Goal: Task Accomplishment & Management: Manage account settings

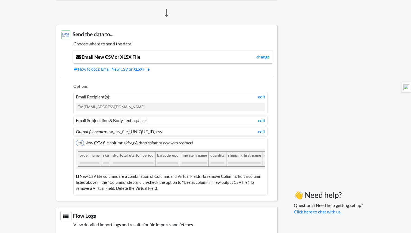
scroll to position [363, 0]
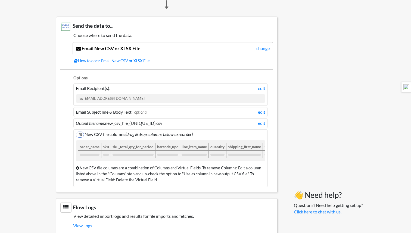
click at [259, 98] on div "To: [EMAIL_ADDRESS][DOMAIN_NAME]" at bounding box center [171, 98] width 190 height 8
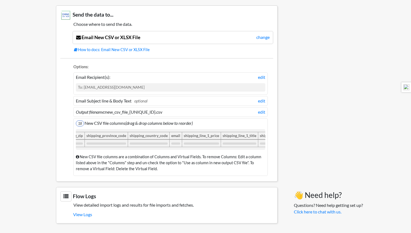
scroll to position [0, 380]
click at [85, 214] on link "View Logs" at bounding box center [173, 214] width 200 height 9
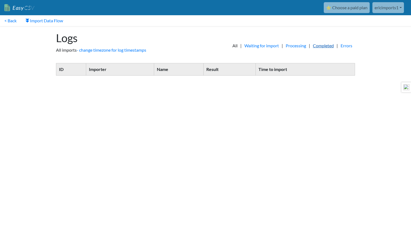
click at [317, 45] on link "Completed" at bounding box center [323, 45] width 26 height 7
click at [12, 22] on link "< Back" at bounding box center [10, 20] width 21 height 11
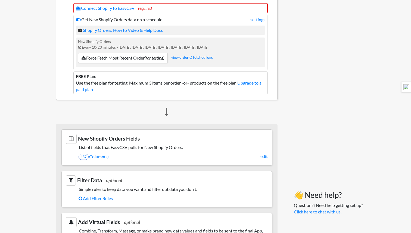
scroll to position [100, 0]
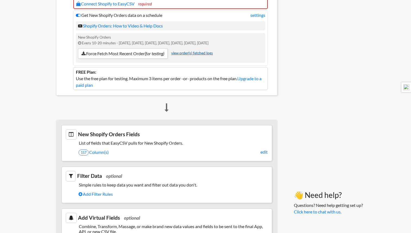
click at [192, 55] on link "view order(s) fetched logs" at bounding box center [192, 53] width 42 height 4
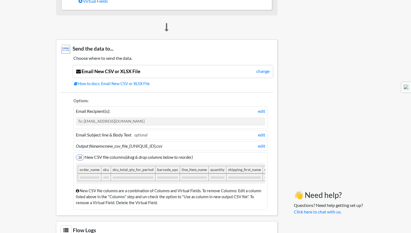
scroll to position [341, 0]
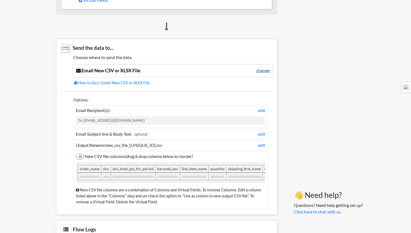
click at [260, 69] on link "change" at bounding box center [262, 70] width 13 height 7
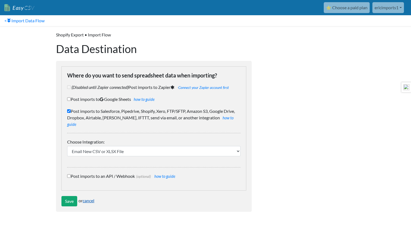
click at [91, 198] on link "cancel" at bounding box center [89, 200] width 12 height 5
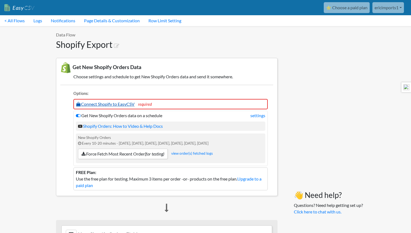
click at [128, 103] on link "Connect Shopify to EasyCSV" at bounding box center [105, 103] width 58 height 5
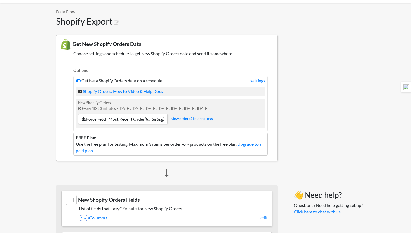
scroll to position [24, 0]
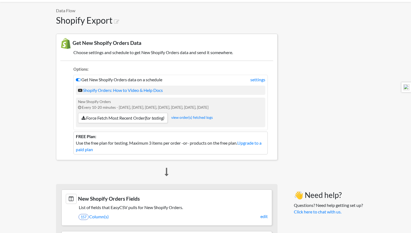
click at [103, 54] on h5 "Choose settings and schedule to get New Shopify Orders data and send it somewhe…" at bounding box center [166, 52] width 213 height 5
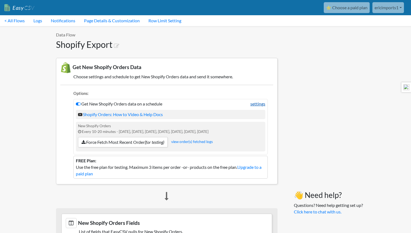
click at [261, 103] on link "settings" at bounding box center [258, 104] width 15 height 7
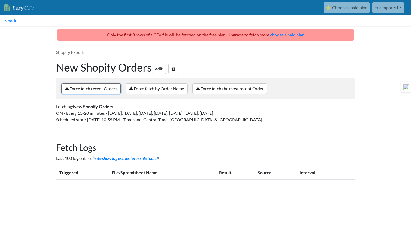
click at [79, 89] on link "Force fetch recent Orders" at bounding box center [90, 89] width 59 height 10
click at [11, 19] on link "< back" at bounding box center [10, 20] width 21 height 11
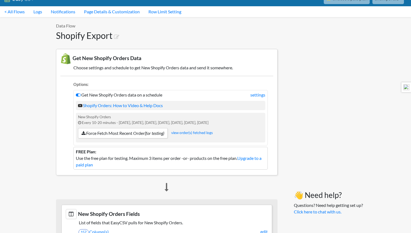
scroll to position [11, 0]
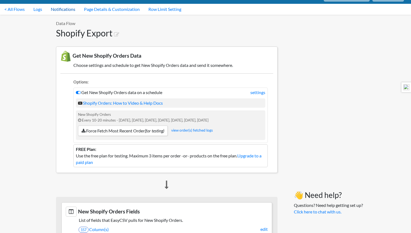
click at [62, 7] on link "Notifications" at bounding box center [63, 9] width 33 height 11
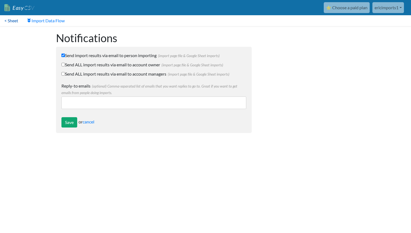
click at [11, 21] on link "< Sheet" at bounding box center [11, 20] width 23 height 11
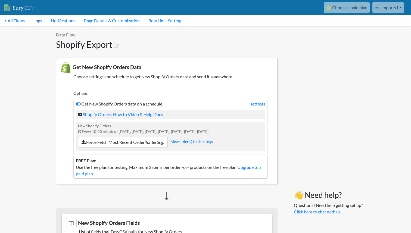
click at [41, 20] on link "Logs" at bounding box center [37, 20] width 17 height 11
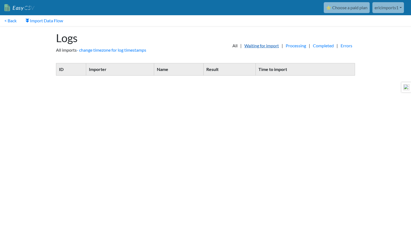
click at [249, 45] on link "Waiting for import" at bounding box center [262, 45] width 40 height 7
click at [297, 45] on link "Processing" at bounding box center [296, 45] width 26 height 7
click at [326, 46] on link "Completed" at bounding box center [323, 45] width 26 height 7
click at [345, 46] on link "Errors" at bounding box center [346, 45] width 17 height 7
click at [12, 19] on link "< Back" at bounding box center [10, 20] width 21 height 11
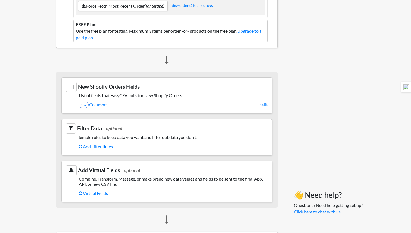
scroll to position [137, 0]
click at [103, 108] on link "157 Column(s)" at bounding box center [173, 104] width 189 height 9
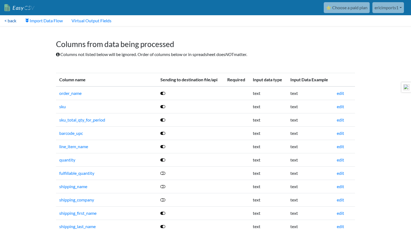
click at [11, 21] on link "< back" at bounding box center [10, 20] width 21 height 11
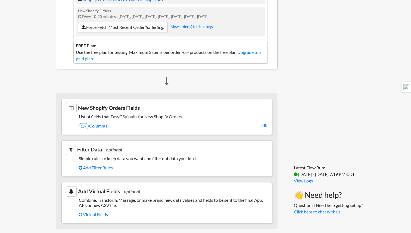
scroll to position [121, 0]
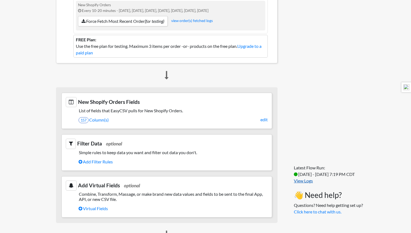
click at [300, 180] on link "View Logs" at bounding box center [303, 180] width 19 height 5
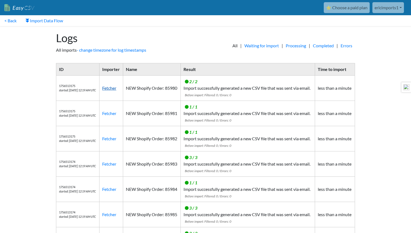
click at [115, 91] on link "Fetcher" at bounding box center [109, 87] width 14 height 5
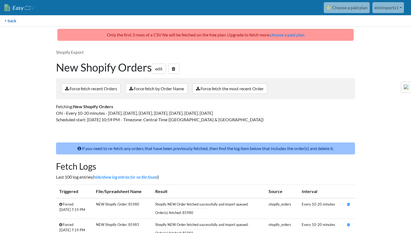
click at [12, 18] on link "< back" at bounding box center [10, 20] width 21 height 11
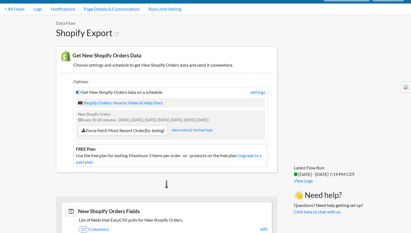
scroll to position [13, 0]
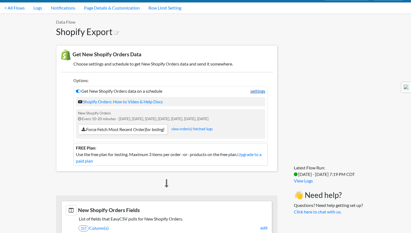
click at [253, 92] on link "settings" at bounding box center [258, 91] width 15 height 7
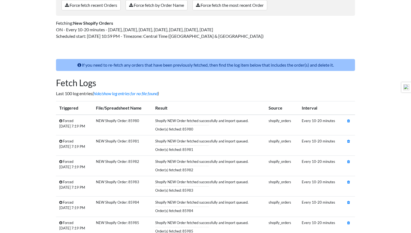
scroll to position [84, 0]
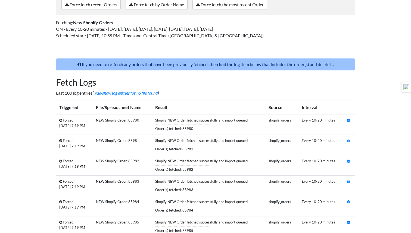
click at [322, 121] on td "Every 10-20 minutes" at bounding box center [321, 124] width 45 height 21
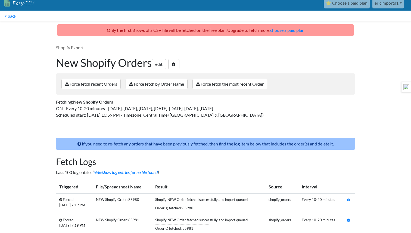
scroll to position [0, 0]
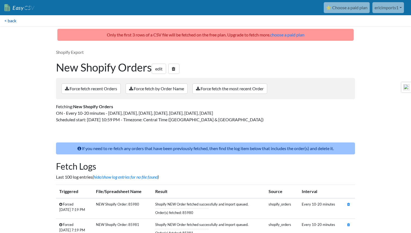
click at [11, 19] on link "< back" at bounding box center [10, 20] width 21 height 11
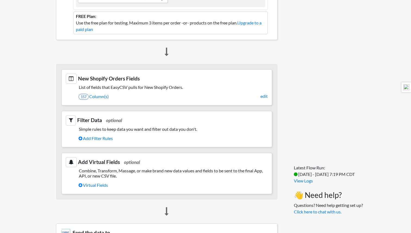
scroll to position [152, 0]
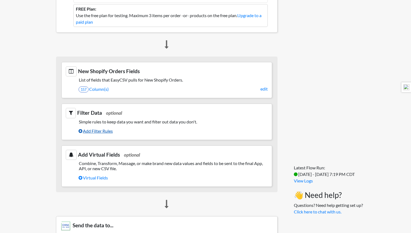
click at [95, 130] on link "Add Filter Rules" at bounding box center [173, 130] width 189 height 9
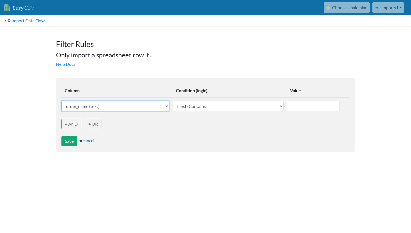
click at [115, 106] on select "order_name (text) sku (text) sku_total_qty_for_period (text) barcode_upc (text)…" at bounding box center [115, 106] width 108 height 10
click at [84, 105] on select "order_name (text) sku (text) sku_total_qty_for_period (text) barcode_upc (text)…" at bounding box center [115, 106] width 108 height 10
click at [61, 101] on select "order_name (text) sku (text) sku_total_qty_for_period (text) barcode_upc (text)…" at bounding box center [115, 106] width 108 height 10
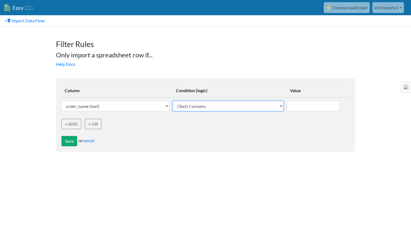
click at [209, 106] on select "(Text) Contains (Text) Does not contain (Text) Exactly matches (Text) Does not …" at bounding box center [228, 106] width 111 height 10
click at [174, 101] on select "(Text) Contains (Text) Does not contain (Text) Exactly matches (Text) Does not …" at bounding box center [228, 106] width 111 height 10
click at [213, 108] on select "(Text) Contains (Text) Does not contain (Text) Exactly matches (Text) Does not …" at bounding box center [228, 106] width 111 height 10
click at [191, 101] on select "(Text) Contains (Text) Does not contain (Text) Exactly matches (Text) Does not …" at bounding box center [228, 106] width 111 height 10
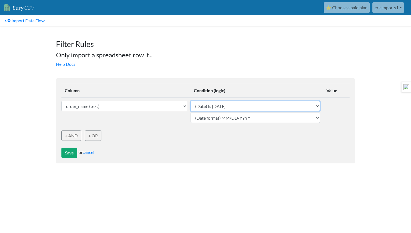
click at [221, 109] on select "(Text) Contains (Text) Does not contain (Text) Exactly matches (Text) Does not …" at bounding box center [255, 106] width 129 height 10
select select "datetime_after"
click at [191, 101] on select "(Text) Contains (Text) Does not contain (Text) Exactly matches (Text) Does not …" at bounding box center [255, 106] width 129 height 10
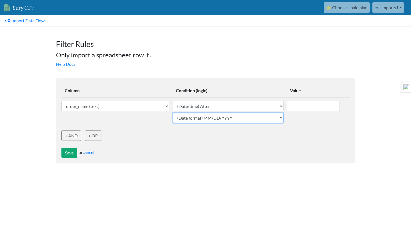
click at [240, 118] on select "(Date format) MM/DD/YYYY (Date format) DD/MM/YYYY (Date format) YYYY-MM-DD (Dat…" at bounding box center [228, 118] width 111 height 10
click at [174, 113] on select "(Date format) MM/DD/YYYY (Date format) DD/MM/YYYY (Date format) YYYY-MM-DD (Dat…" at bounding box center [228, 118] width 111 height 10
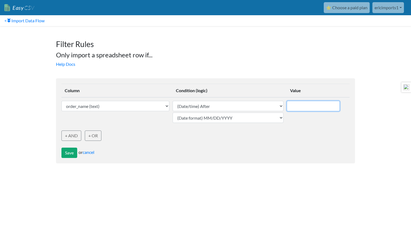
click at [298, 109] on input "text" at bounding box center [313, 106] width 53 height 10
type input "08/25/2025"
click at [70, 154] on button "Save" at bounding box center [69, 153] width 16 height 10
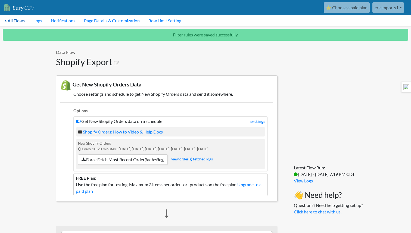
click at [16, 21] on link "< All Flows" at bounding box center [14, 20] width 29 height 11
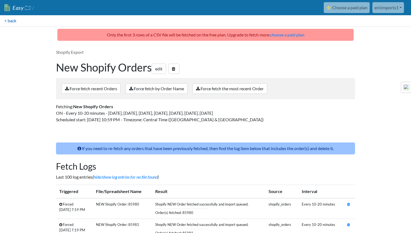
click at [14, 23] on link "< back" at bounding box center [10, 20] width 21 height 11
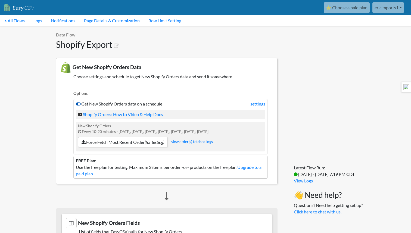
click at [78, 105] on icon at bounding box center [78, 104] width 5 height 4
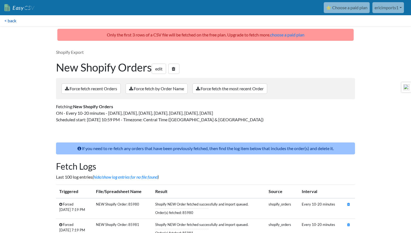
click at [8, 19] on link "< back" at bounding box center [10, 20] width 21 height 11
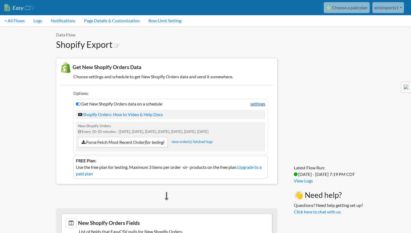
click at [251, 102] on link "settings" at bounding box center [258, 104] width 15 height 7
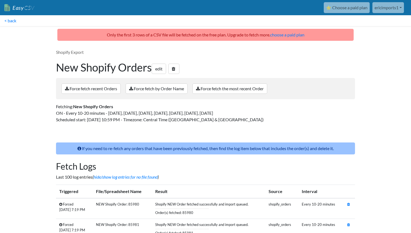
click at [252, 103] on div "Shopify Export New Shopify Orders edit Force fetch recent Orders Force fetch by…" at bounding box center [206, 88] width 310 height 89
click at [166, 72] on link "edit" at bounding box center [159, 69] width 14 height 10
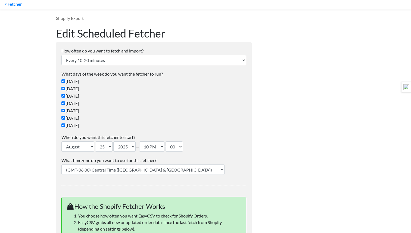
scroll to position [20, 0]
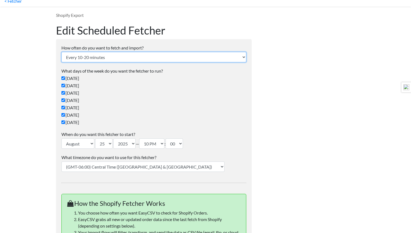
click at [143, 61] on select "Every 24 hours Every 4 hours Every hour Every 10-20 minutes Every 1 week Every …" at bounding box center [153, 57] width 185 height 10
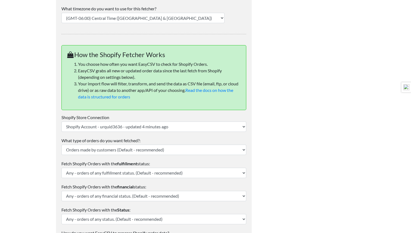
scroll to position [170, 0]
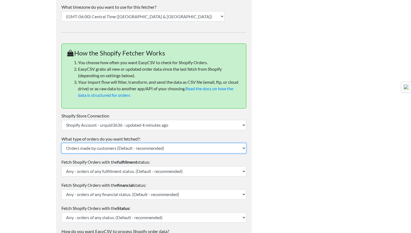
click at [140, 148] on select "Orders made by customers (Default - recommended) Draft Orders - made by your te…" at bounding box center [153, 148] width 185 height 10
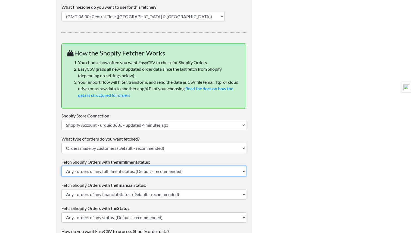
click at [82, 174] on select "Any - orders of any fulfillment status. (Default - recommended) Partial - parti…" at bounding box center [153, 171] width 185 height 10
select select "unfulfilled"
click at [61, 166] on select "Any - orders of any fulfillment status. (Default - recommended) Partial - parti…" at bounding box center [153, 171] width 185 height 10
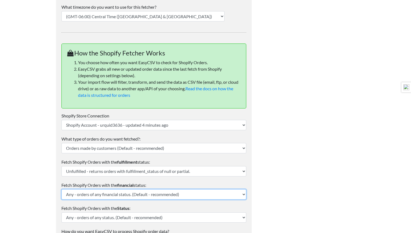
click at [97, 196] on select "Any - orders of any financial status. (Default - recommended) Paid - only paid …" at bounding box center [153, 194] width 185 height 10
click at [89, 196] on select "Any - orders of any financial status. (Default - recommended) Paid - only paid …" at bounding box center [153, 194] width 185 height 10
select select "partially_paid"
click at [61, 189] on select "Any - orders of any financial status. (Default - recommended) Paid - only paid …" at bounding box center [153, 194] width 185 height 10
click at [98, 194] on select "Any - orders of any financial status. (Default - recommended) Paid - only paid …" at bounding box center [153, 194] width 185 height 10
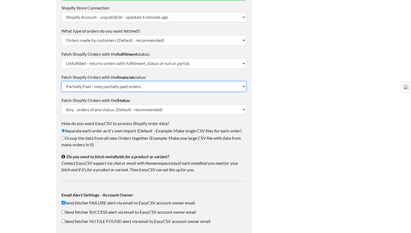
scroll to position [278, 0]
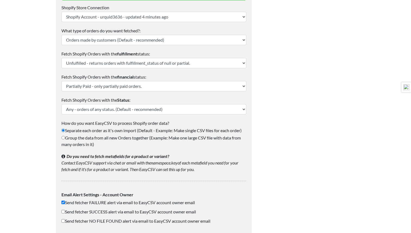
click at [121, 123] on label "How do you want EasyCSV to process Shopify order data?" at bounding box center [153, 123] width 185 height 7
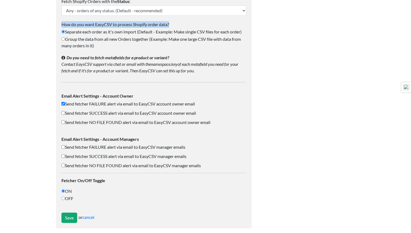
scroll to position [382, 0]
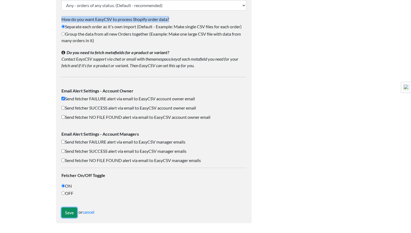
click at [70, 214] on input "Save" at bounding box center [69, 213] width 16 height 10
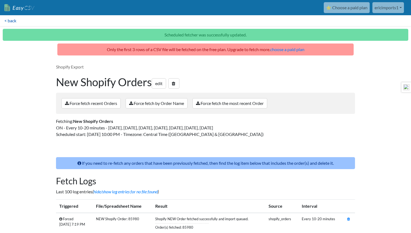
click at [12, 19] on link "< back" at bounding box center [10, 20] width 21 height 11
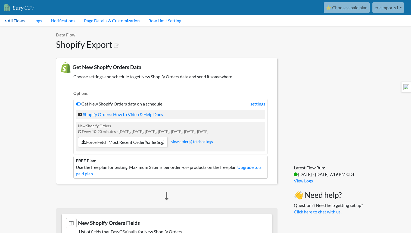
click at [17, 21] on link "< All Flows" at bounding box center [14, 20] width 29 height 11
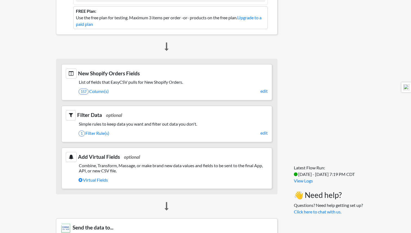
scroll to position [155, 0]
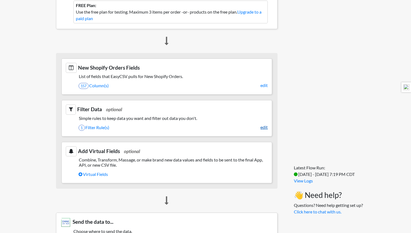
click at [262, 128] on link "edit" at bounding box center [264, 127] width 7 height 7
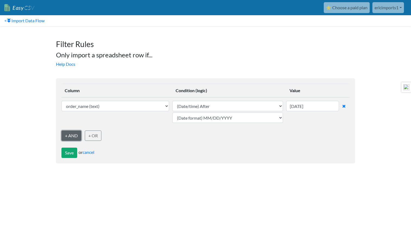
click at [73, 136] on link "+ AND" at bounding box center [71, 136] width 20 height 10
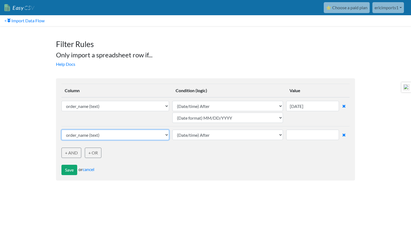
click at [78, 111] on select "order_name (text) sku (text) sku_total_qty_for_period (text) barcode_upc (text)…" at bounding box center [115, 106] width 108 height 10
select select "747355"
click at [61, 111] on select "order_name (text) sku (text) sku_total_qty_for_period (text) barcode_upc (text)…" at bounding box center [115, 106] width 108 height 10
click at [201, 141] on td "(Text) Contains (Text) Does not contain (Text) Exactly matches (Text) Does not …" at bounding box center [229, 134] width 114 height 17
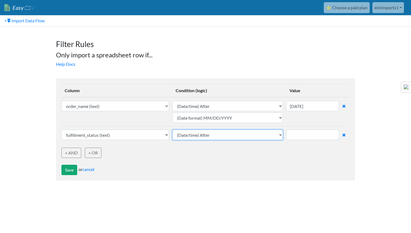
click at [209, 111] on select "(Text) Contains (Text) Does not contain (Text) Exactly matches (Text) Does not …" at bounding box center [227, 106] width 111 height 10
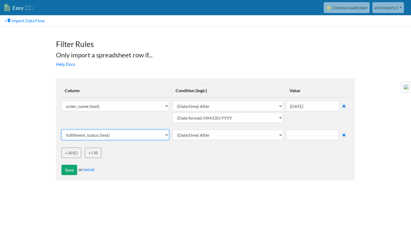
click at [128, 111] on select "order_name (text) sku (text) sku_total_qty_for_period (text) barcode_upc (text)…" at bounding box center [115, 106] width 108 height 10
click at [91, 171] on link "cancel" at bounding box center [89, 169] width 12 height 5
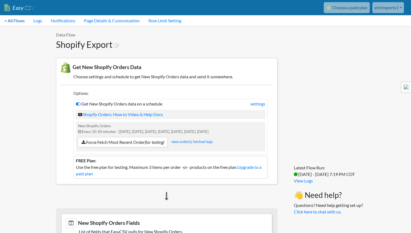
click at [8, 19] on link "< All Flows" at bounding box center [14, 20] width 29 height 11
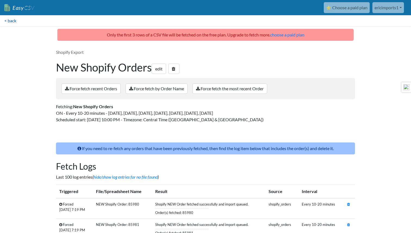
click at [14, 22] on link "< back" at bounding box center [10, 20] width 21 height 11
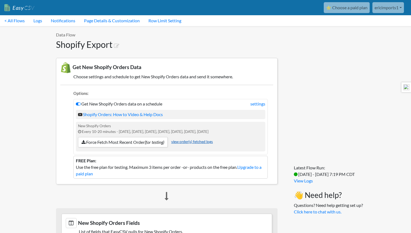
click at [184, 143] on link "view order(s) fetched logs" at bounding box center [192, 142] width 42 height 4
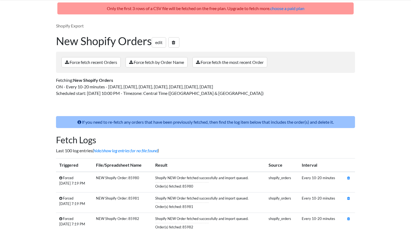
scroll to position [27, 0]
click at [61, 178] on icon at bounding box center [60, 178] width 3 height 4
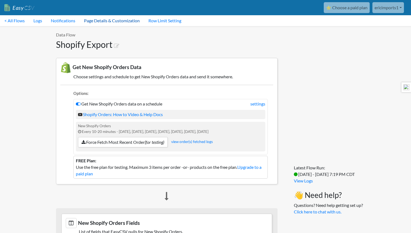
click at [106, 21] on link "Page Details & Customization" at bounding box center [112, 20] width 64 height 11
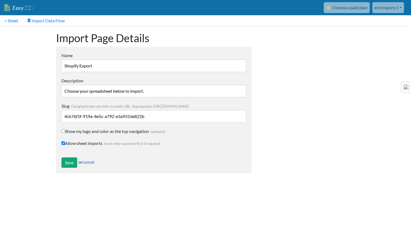
click at [118, 70] on input "Shopify Export" at bounding box center [153, 66] width 185 height 13
